Goal: Task Accomplishment & Management: Use online tool/utility

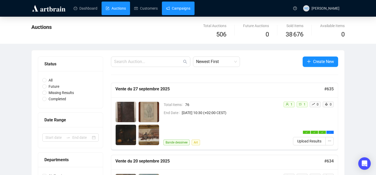
click at [178, 8] on link "Campaigns" at bounding box center [178, 9] width 24 height 14
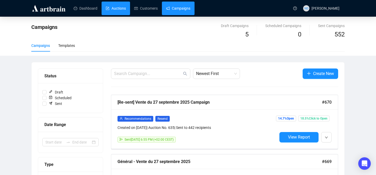
click at [115, 10] on link "Auctions" at bounding box center [116, 9] width 20 height 14
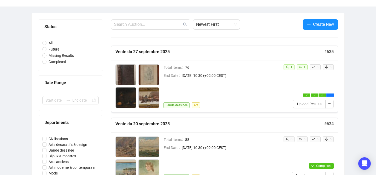
scroll to position [46, 0]
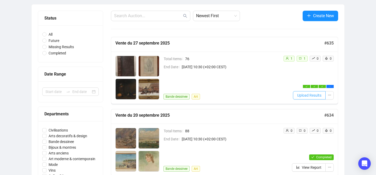
click at [299, 96] on span "Upload Results" at bounding box center [309, 96] width 24 height 6
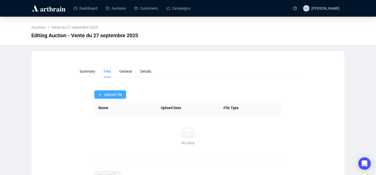
click at [117, 94] on span "Upload File" at bounding box center [113, 95] width 18 height 4
click at [104, 116] on span "Results" at bounding box center [110, 116] width 25 height 6
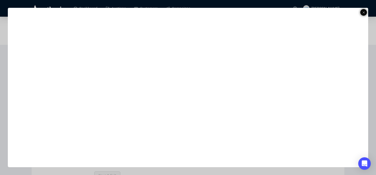
click at [364, 10] on icon at bounding box center [363, 12] width 3 height 6
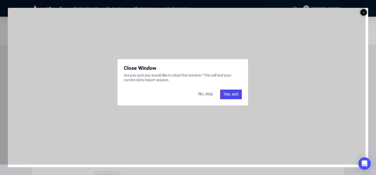
click at [231, 94] on div "Yes, exit" at bounding box center [231, 94] width 22 height 9
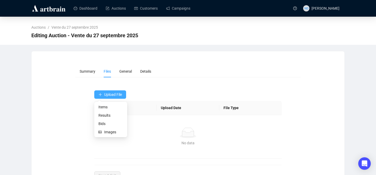
click at [115, 93] on span "Upload File" at bounding box center [113, 95] width 18 height 4
click at [101, 123] on span "Bids" at bounding box center [110, 124] width 25 height 6
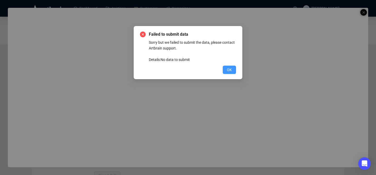
click at [227, 68] on span "OK" at bounding box center [229, 70] width 5 height 6
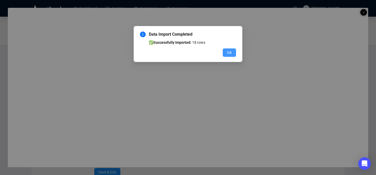
click at [228, 53] on span "OK" at bounding box center [229, 53] width 5 height 6
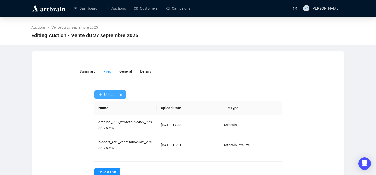
click at [110, 96] on span "Upload File" at bounding box center [113, 95] width 18 height 4
click at [111, 96] on span "Upload File" at bounding box center [113, 95] width 18 height 4
click at [106, 117] on span "Results" at bounding box center [110, 116] width 25 height 6
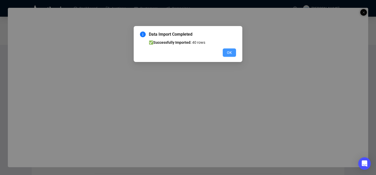
click at [230, 50] on span "OK" at bounding box center [229, 53] width 5 height 6
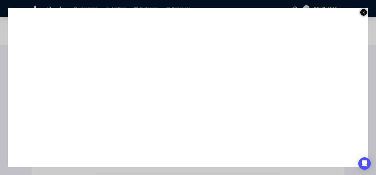
click at [364, 11] on line at bounding box center [363, 12] width 2 height 2
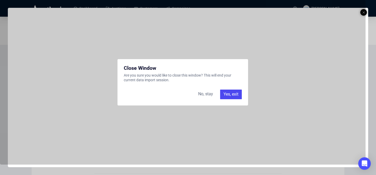
click at [228, 93] on div "Yes, exit" at bounding box center [231, 94] width 22 height 9
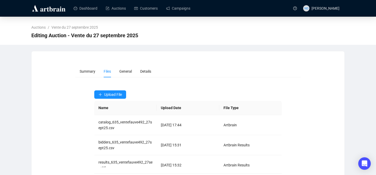
scroll to position [28, 0]
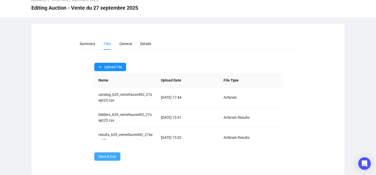
click at [107, 155] on span "Save & Exit" at bounding box center [107, 157] width 18 height 6
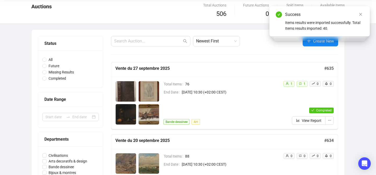
scroll to position [11, 0]
